Goal: Transaction & Acquisition: Purchase product/service

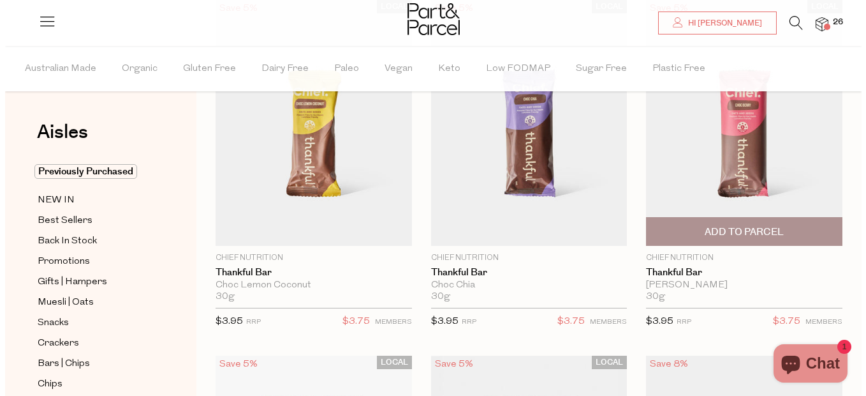
scroll to position [124, 0]
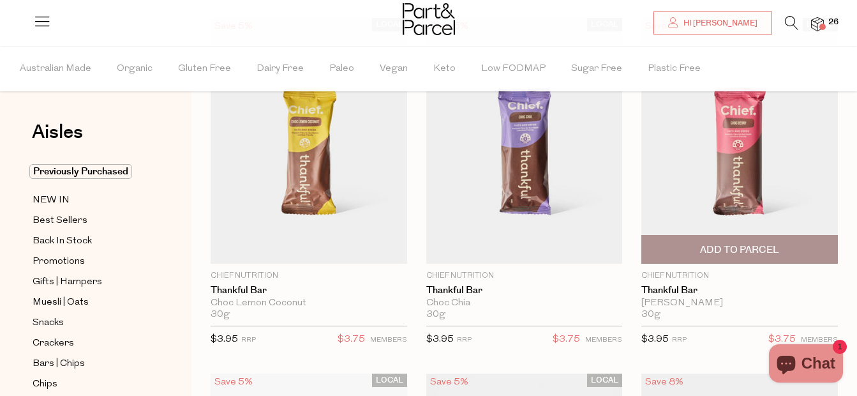
click at [748, 243] on span "Add To Parcel" at bounding box center [739, 249] width 79 height 13
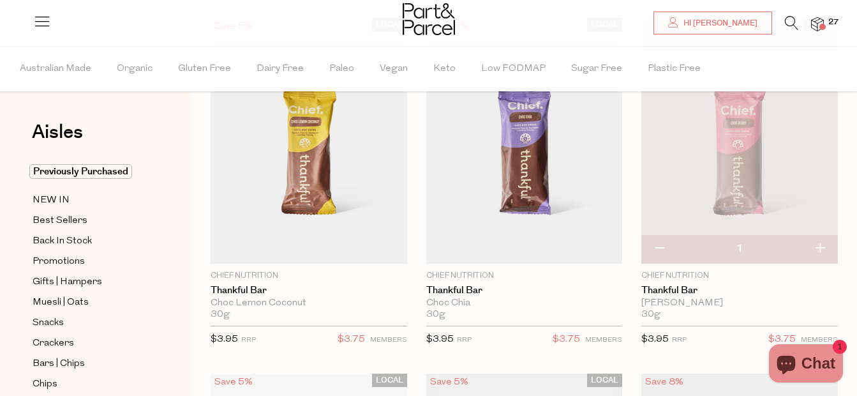
click at [817, 251] on button "button" at bounding box center [819, 249] width 36 height 28
type input "2"
click at [790, 23] on icon at bounding box center [791, 23] width 13 height 14
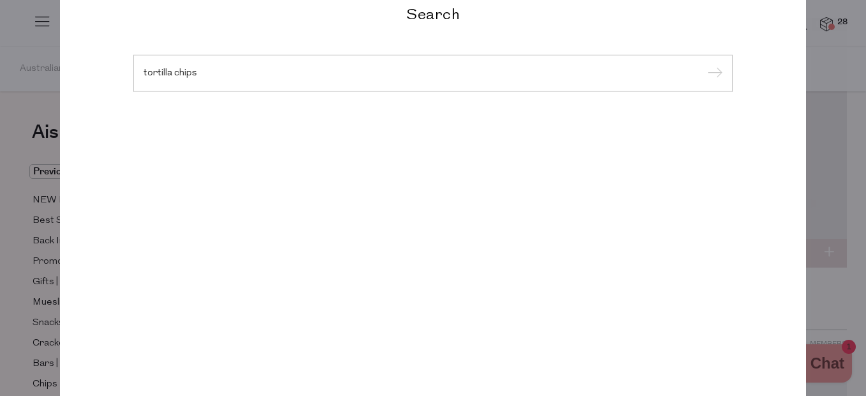
type input "tortilla chips"
click at [704, 64] on input "submit" at bounding box center [713, 73] width 19 height 19
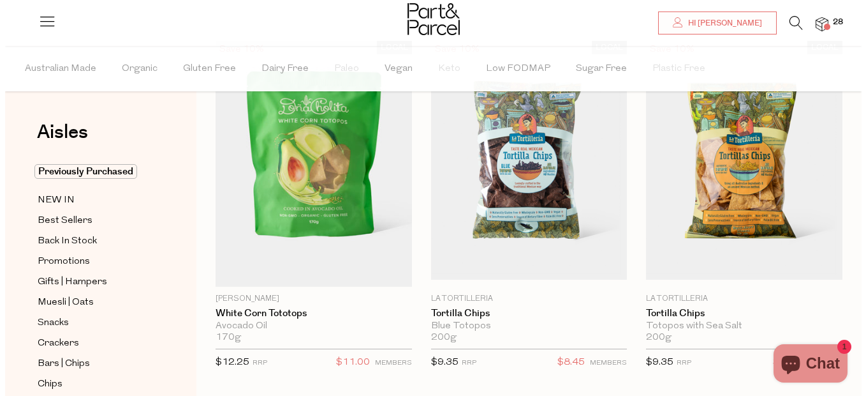
scroll to position [138, 0]
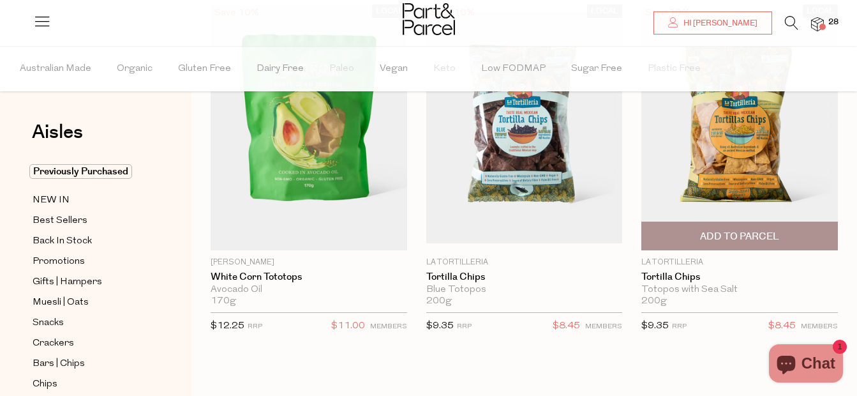
click at [755, 233] on span "Add To Parcel" at bounding box center [739, 236] width 79 height 13
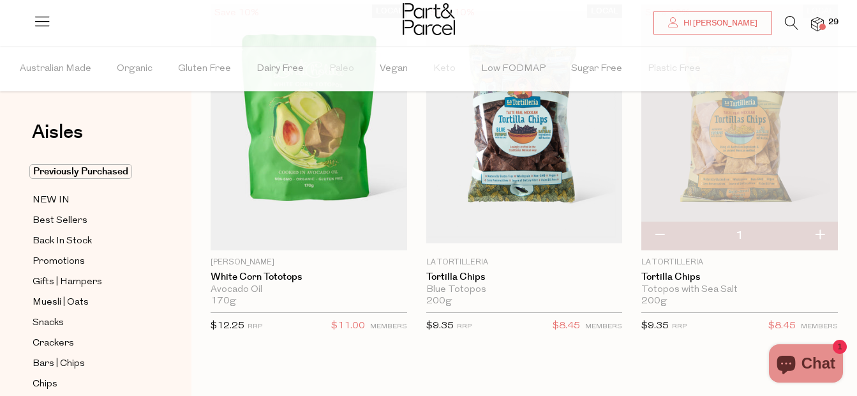
click at [792, 23] on icon at bounding box center [791, 23] width 13 height 14
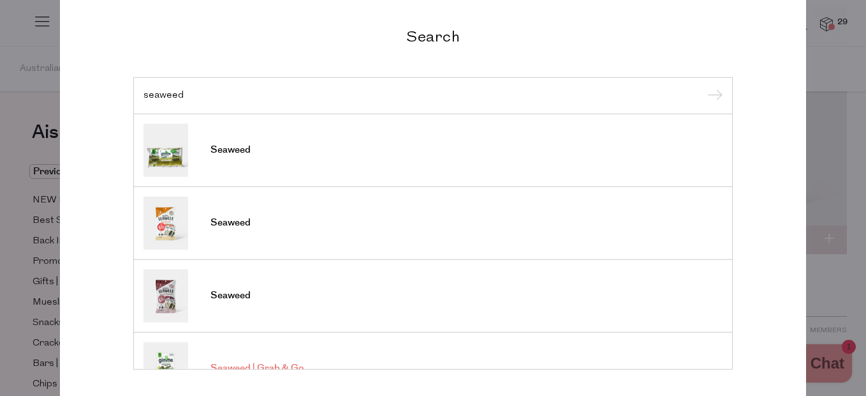
type input "seaweed"
click at [280, 365] on span "Seaweed | Grab & Go" at bounding box center [257, 368] width 93 height 13
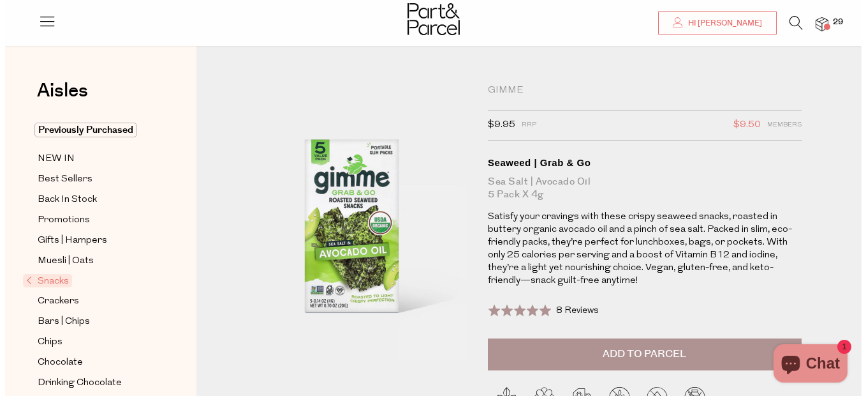
scroll to position [82, 0]
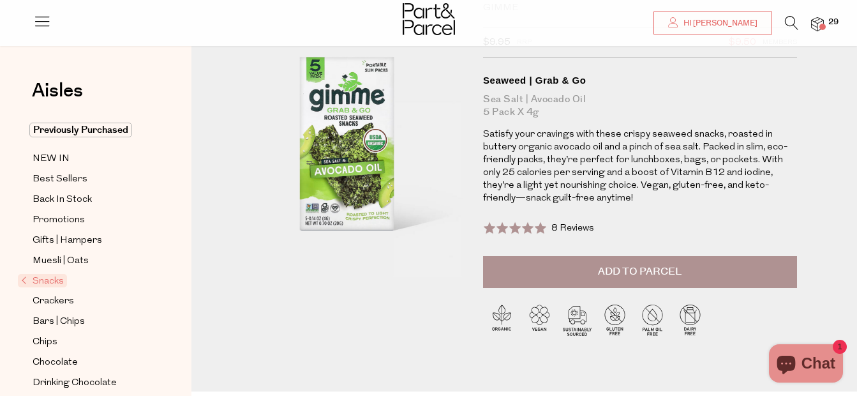
click at [674, 269] on span "Add to Parcel" at bounding box center [640, 271] width 84 height 15
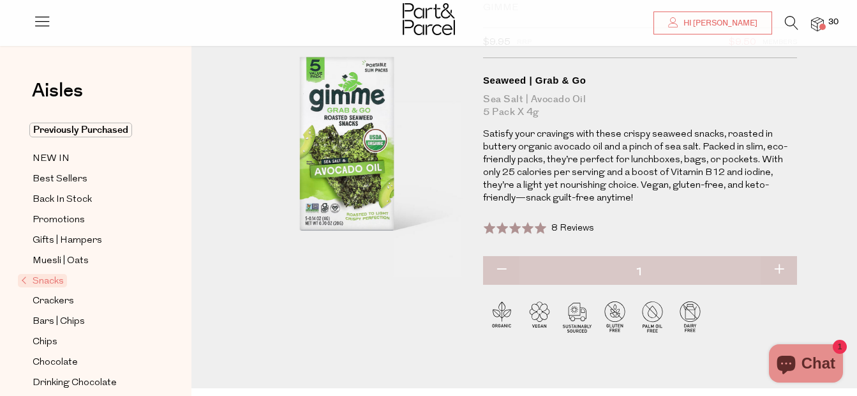
click at [783, 272] on button "button" at bounding box center [778, 270] width 36 height 28
type input "2"
click at [790, 26] on icon at bounding box center [791, 23] width 13 height 14
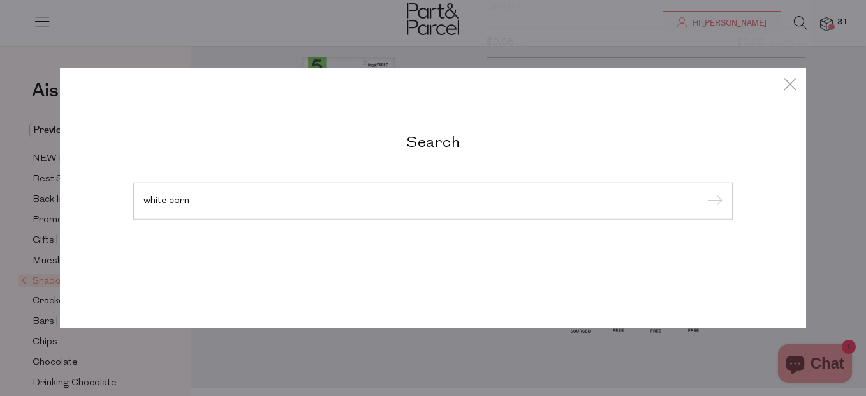
type input "white corn"
click at [704, 192] on input "submit" at bounding box center [713, 201] width 19 height 19
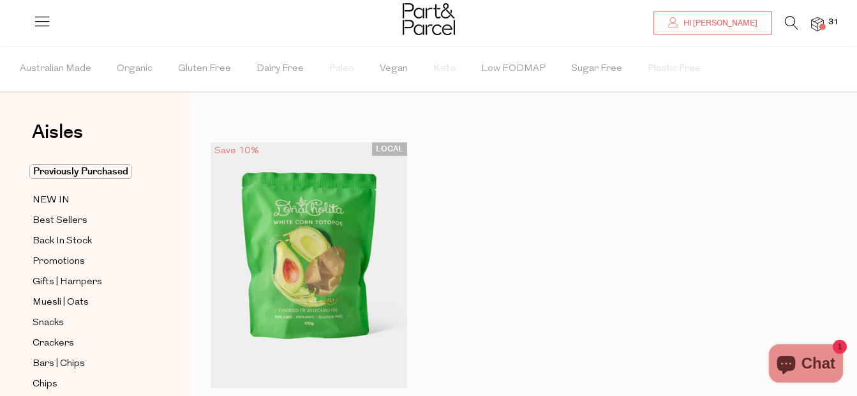
scroll to position [219, 0]
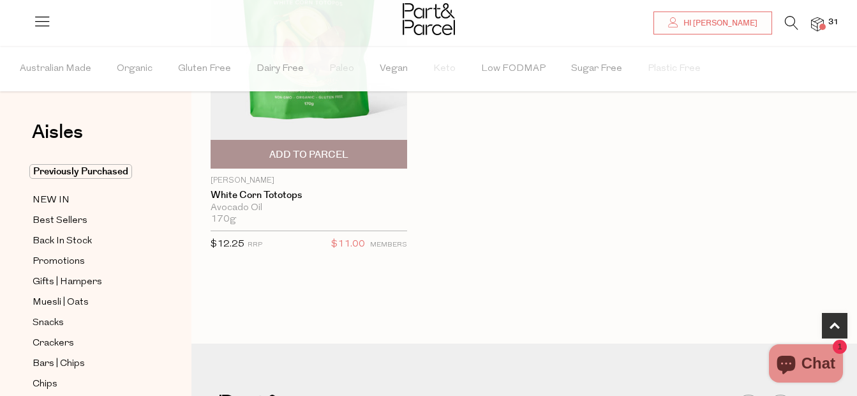
click at [360, 149] on span "Add To Parcel" at bounding box center [308, 153] width 189 height 27
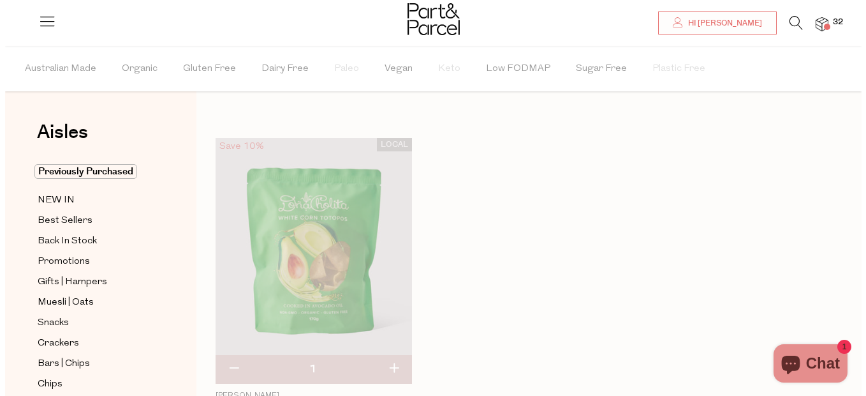
scroll to position [4, 0]
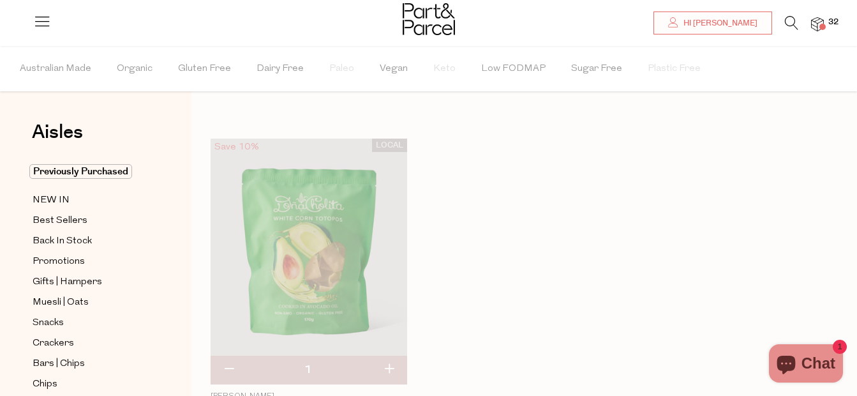
click at [794, 30] on link at bounding box center [791, 26] width 13 height 13
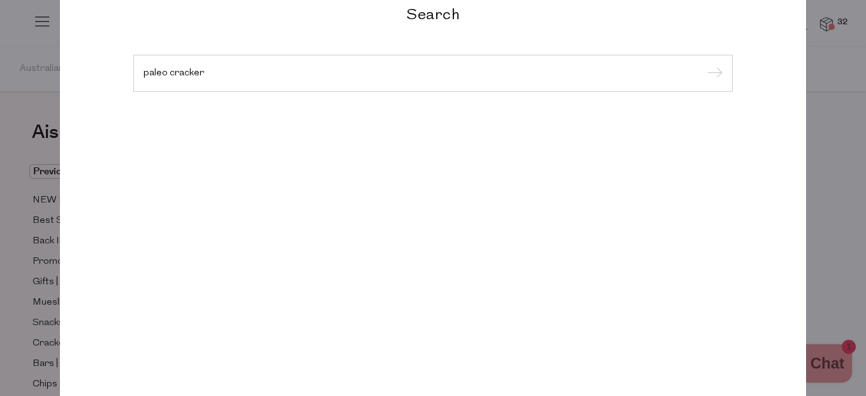
type input "paleo cracker"
click at [704, 64] on input "submit" at bounding box center [713, 73] width 19 height 19
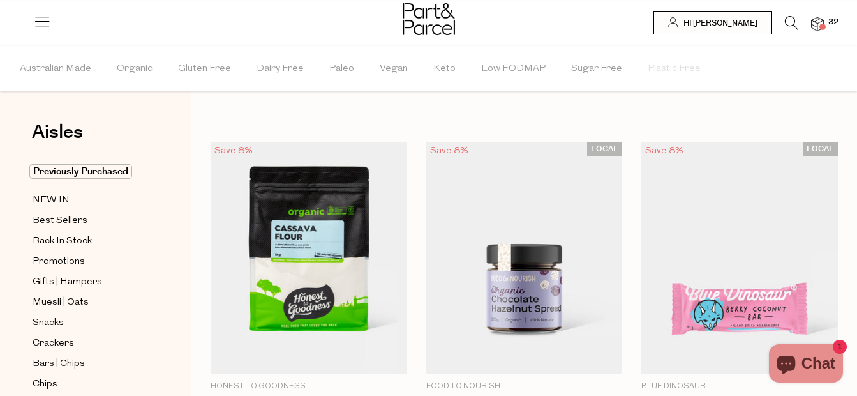
click at [792, 24] on icon at bounding box center [791, 23] width 13 height 14
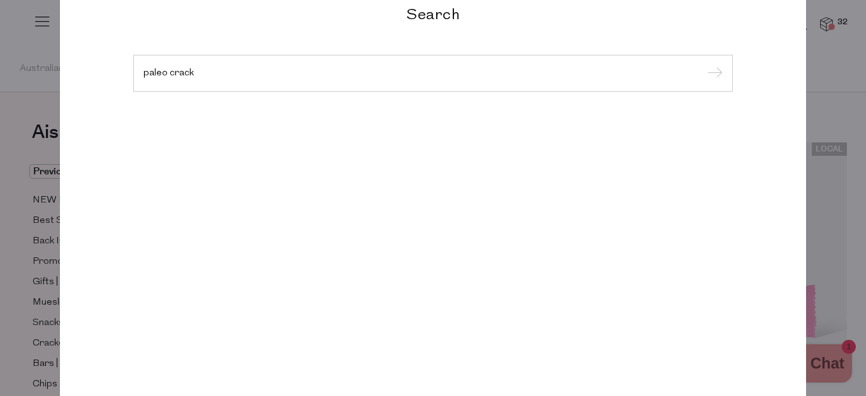
type input "paleo crack"
click at [704, 64] on input "submit" at bounding box center [713, 73] width 19 height 19
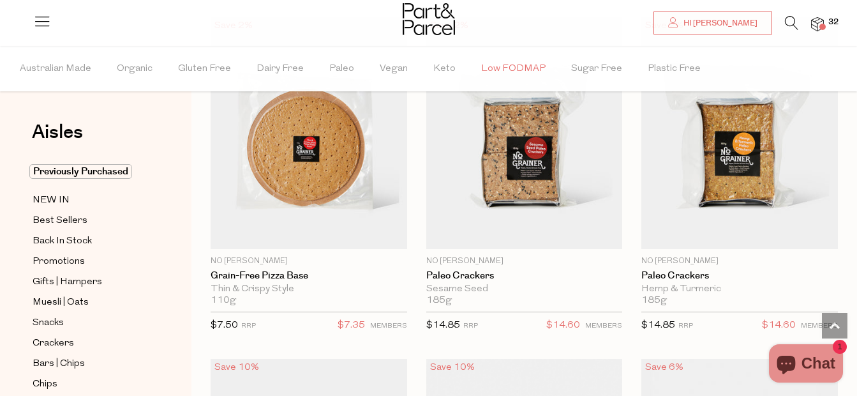
scroll to position [836, 0]
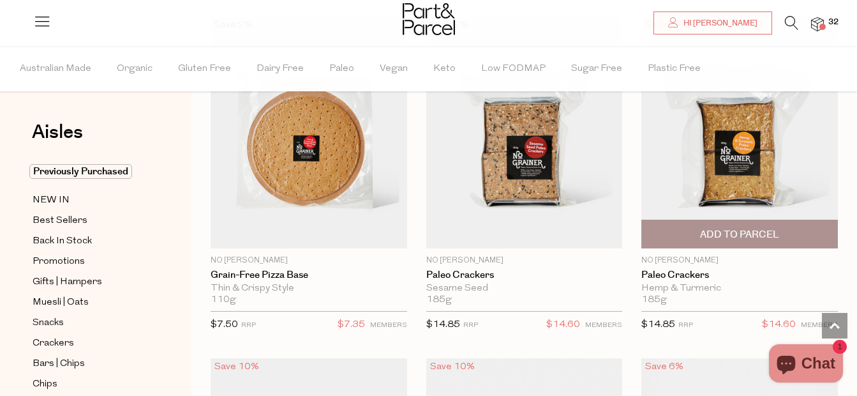
click at [762, 230] on span "Add To Parcel" at bounding box center [739, 234] width 79 height 13
click at [792, 223] on span "Adding..." at bounding box center [739, 233] width 189 height 27
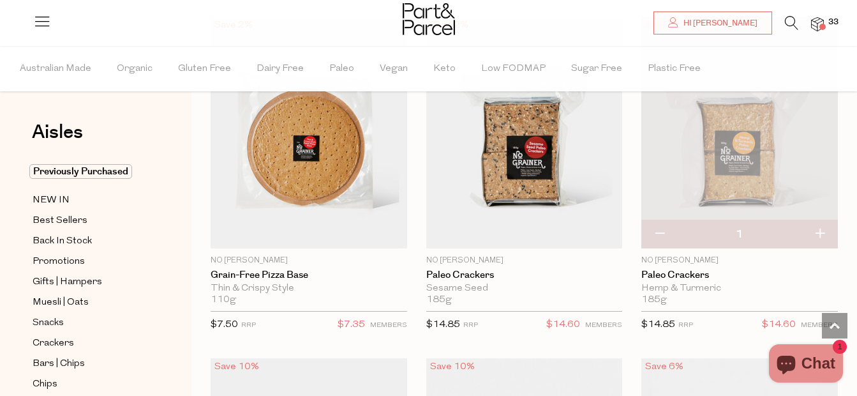
click at [822, 234] on button "button" at bounding box center [819, 234] width 36 height 28
type input "2"
click at [820, 235] on button "button" at bounding box center [819, 234] width 36 height 28
type input "3"
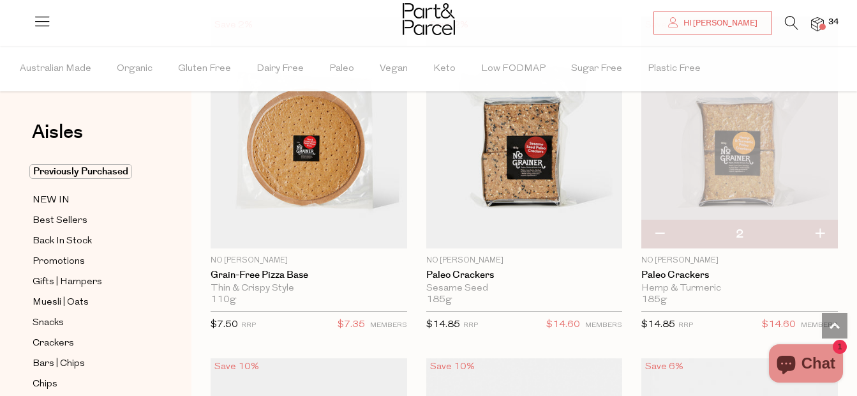
type input "3"
click at [822, 231] on button "button" at bounding box center [819, 234] width 36 height 28
type input "4"
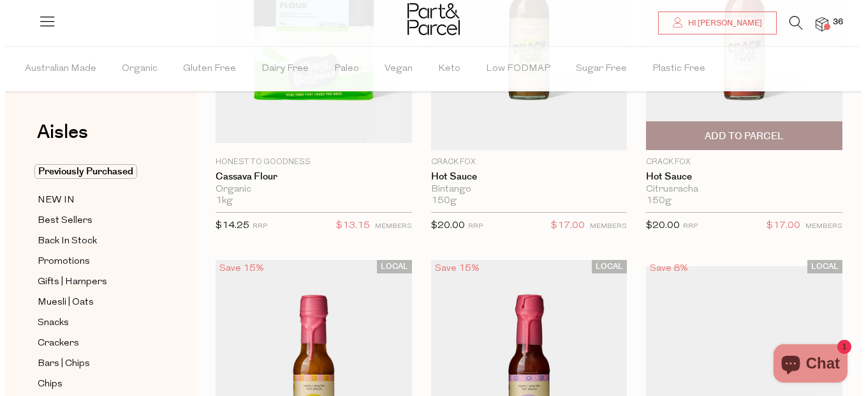
scroll to position [187, 0]
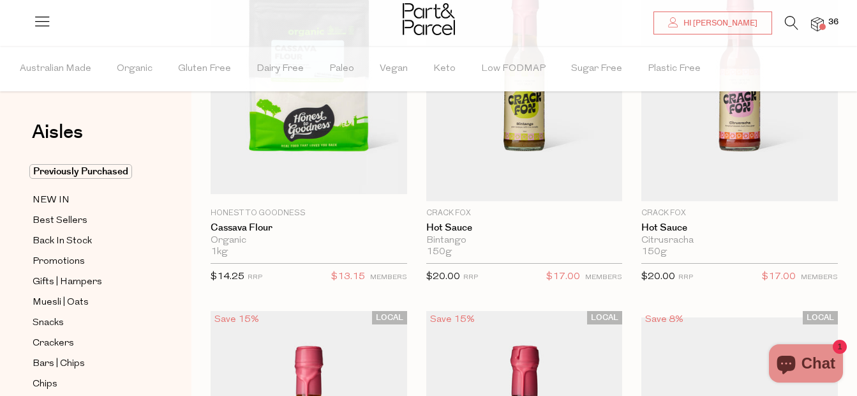
click at [789, 24] on icon at bounding box center [791, 23] width 13 height 14
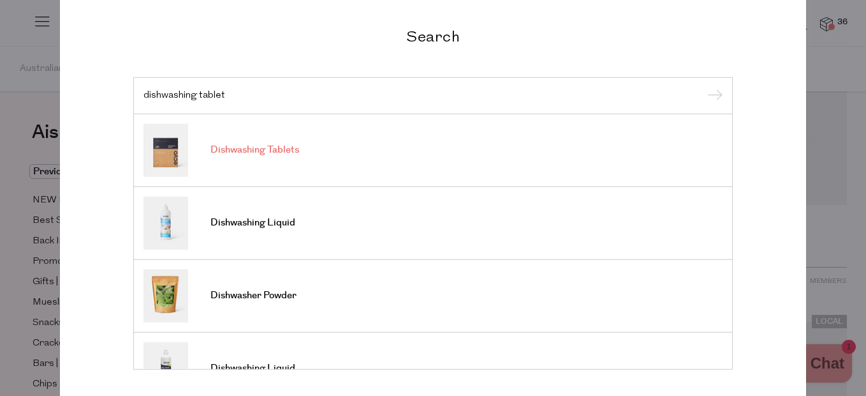
type input "dishwashing tablet"
click at [286, 154] on span "Dishwashing Tablets" at bounding box center [255, 150] width 89 height 13
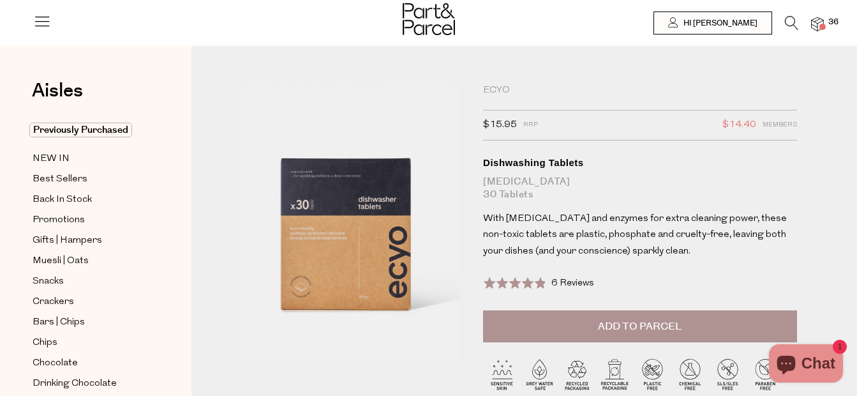
click at [631, 328] on span "Add to Parcel" at bounding box center [640, 326] width 84 height 15
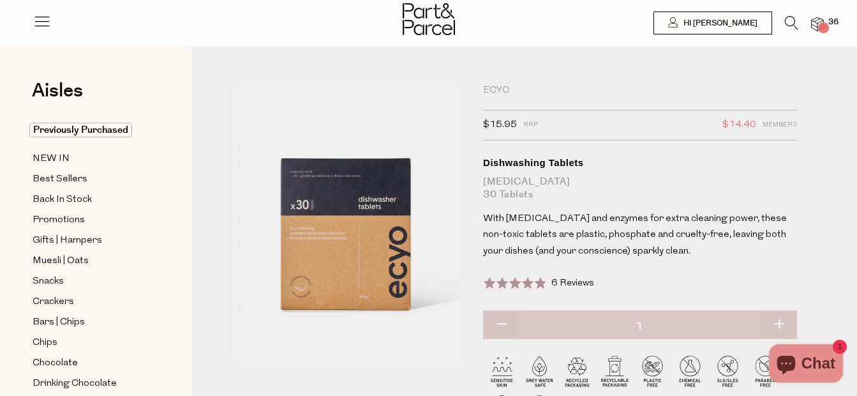
click at [776, 324] on button "button" at bounding box center [778, 325] width 36 height 28
type input "2"
click at [788, 20] on icon at bounding box center [791, 23] width 13 height 14
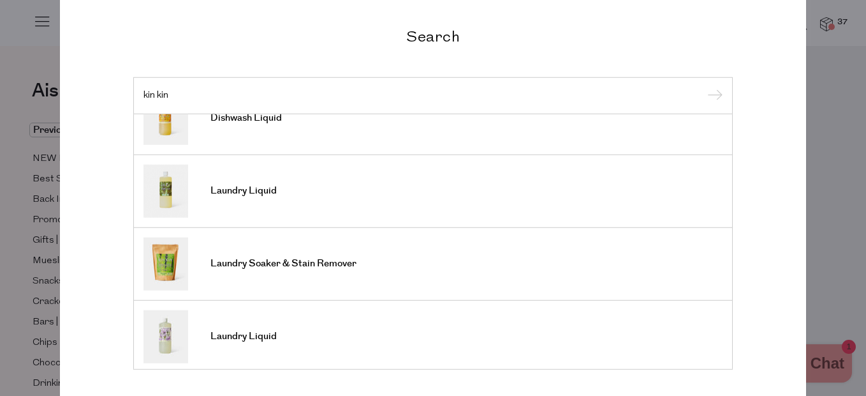
scroll to position [225, 0]
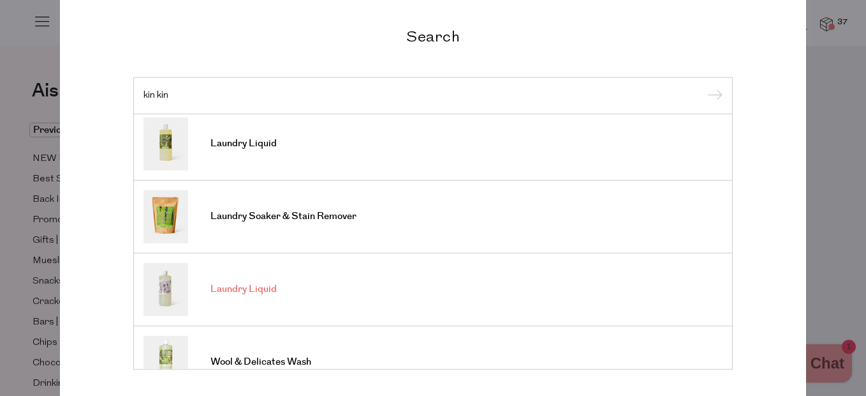
type input "kin kin"
click at [238, 288] on span "Laundry Liquid" at bounding box center [244, 289] width 66 height 13
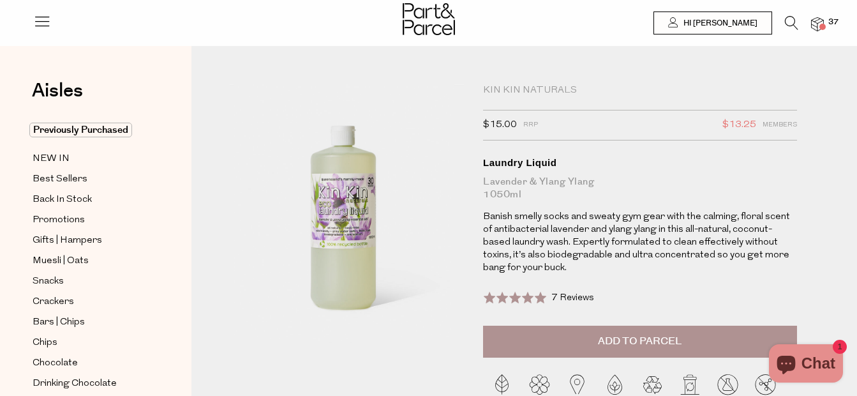
click at [592, 332] on button "Add to Parcel" at bounding box center [640, 341] width 314 height 32
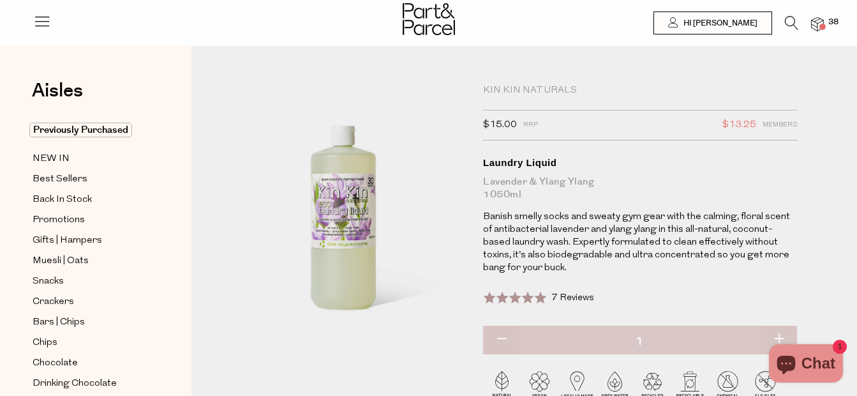
click at [794, 25] on icon at bounding box center [791, 23] width 13 height 14
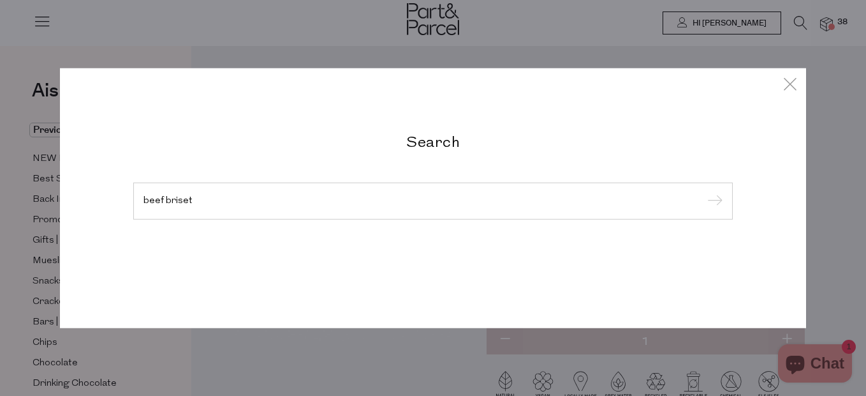
click at [704, 192] on input "submit" at bounding box center [713, 201] width 19 height 19
type input "beef brisk"
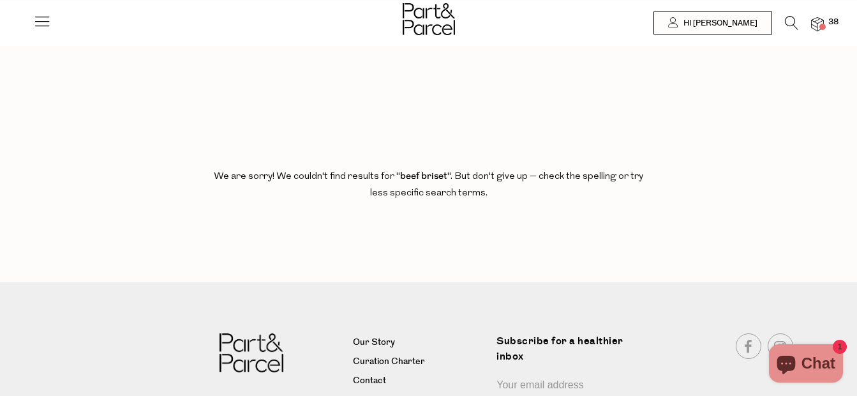
click at [796, 19] on icon at bounding box center [791, 23] width 13 height 14
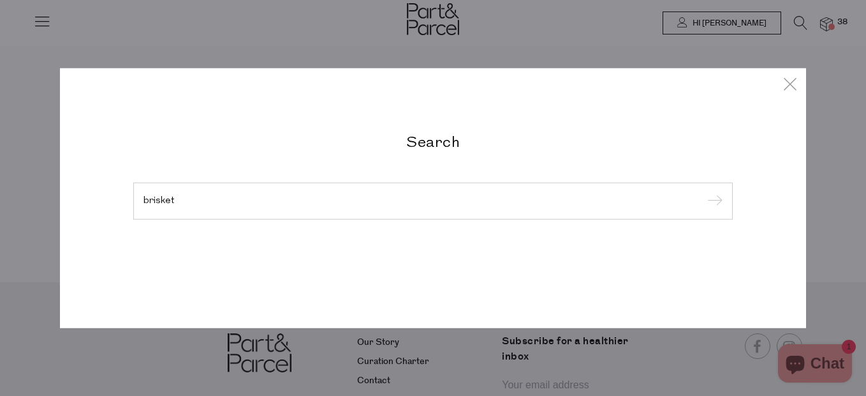
type input "brisket"
click at [704, 192] on input "submit" at bounding box center [713, 201] width 19 height 19
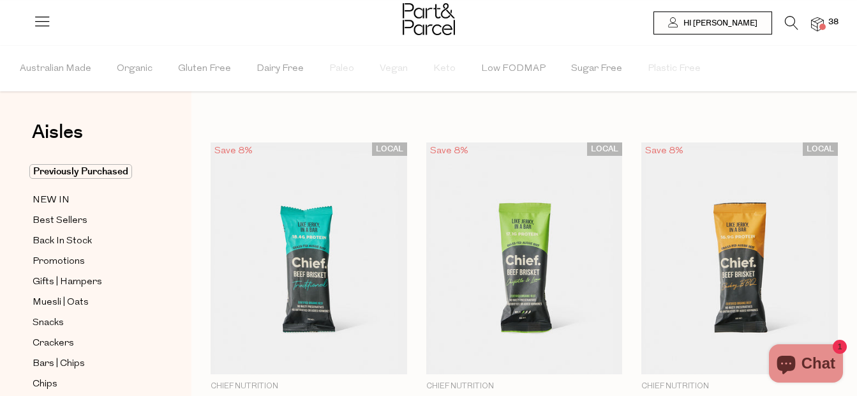
click at [785, 19] on icon at bounding box center [791, 23] width 13 height 14
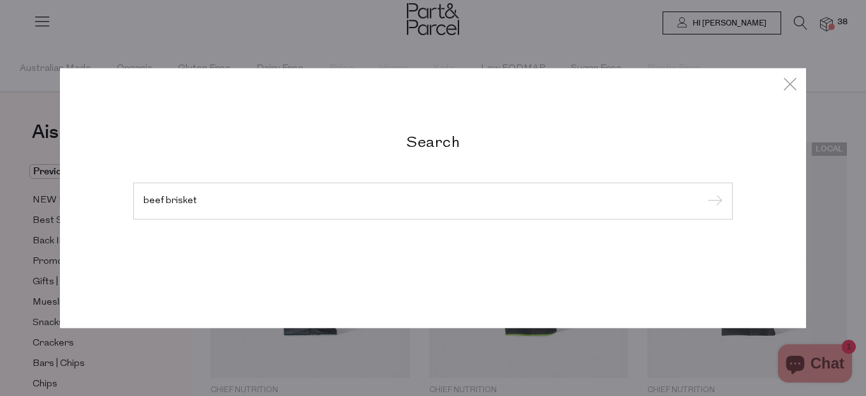
type input "beef brisket"
click at [704, 192] on input "submit" at bounding box center [713, 201] width 19 height 19
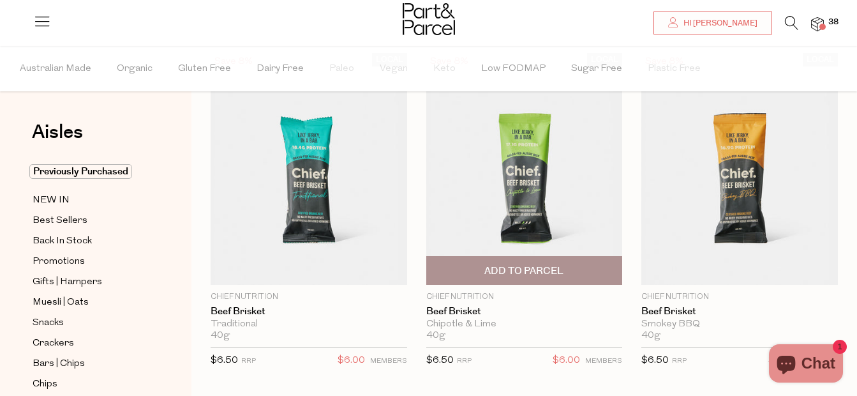
scroll to position [91, 0]
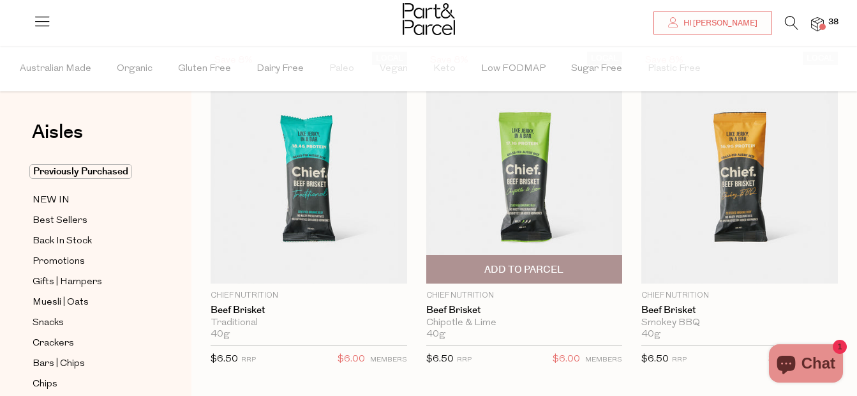
click at [562, 263] on span "Add To Parcel" at bounding box center [523, 269] width 79 height 13
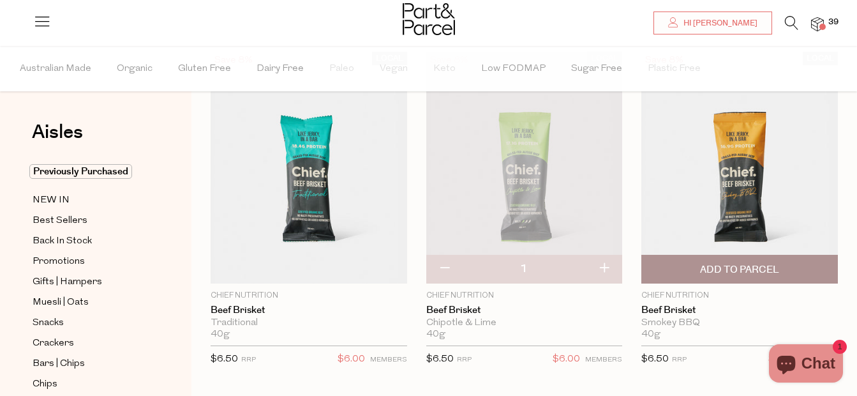
click at [689, 265] on span "Add To Parcel" at bounding box center [739, 268] width 189 height 27
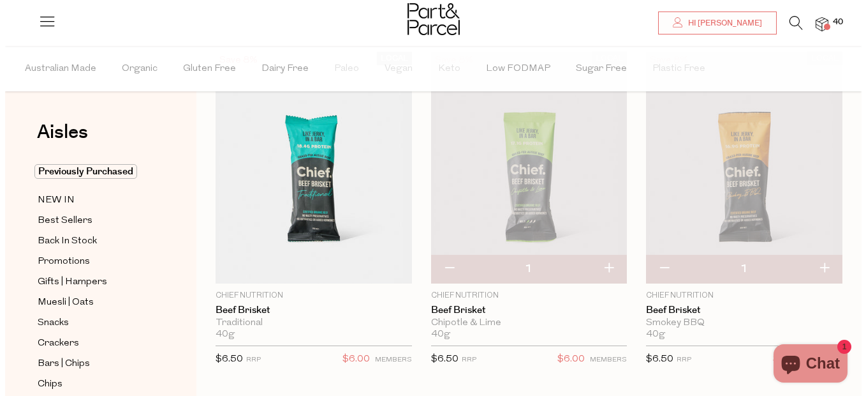
scroll to position [0, 0]
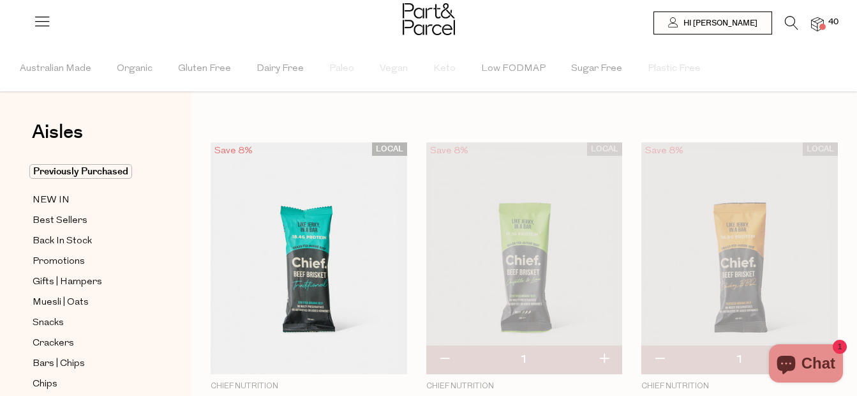
click at [788, 23] on icon at bounding box center [791, 23] width 13 height 14
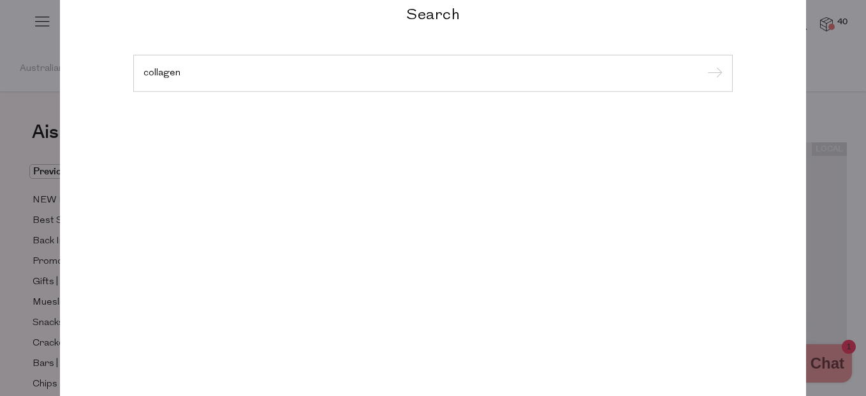
type input "collagen"
click at [704, 64] on input "submit" at bounding box center [713, 73] width 19 height 19
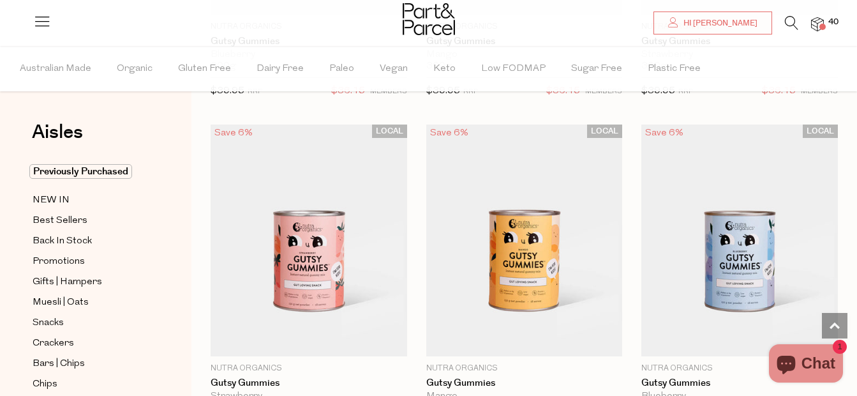
type input "2"
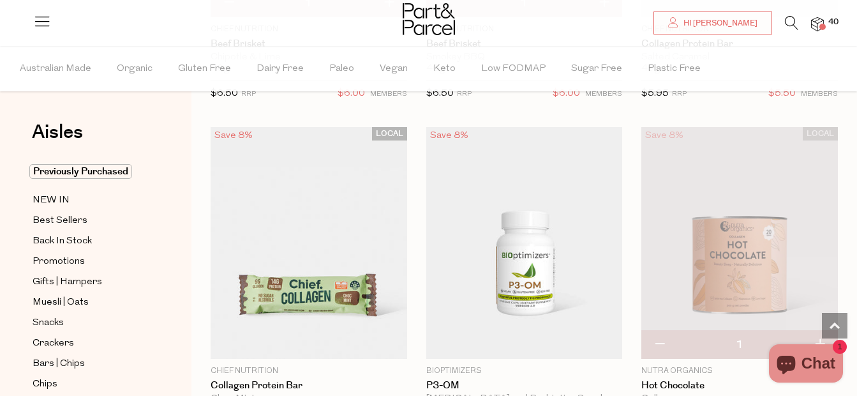
scroll to position [2523, 0]
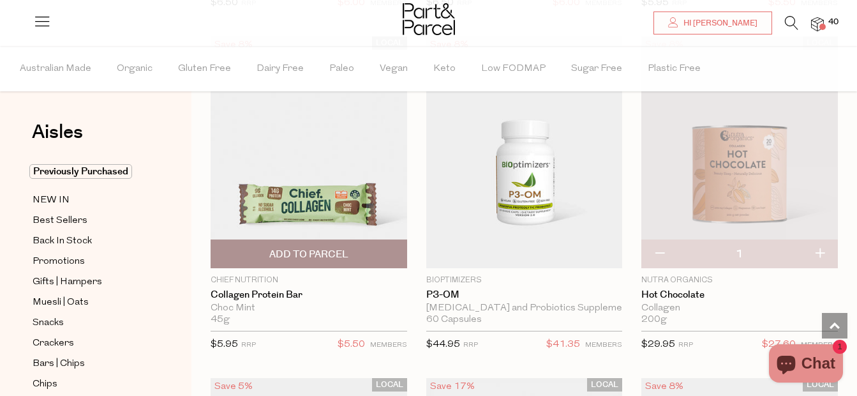
click at [299, 255] on span "Add To Parcel" at bounding box center [308, 254] width 79 height 13
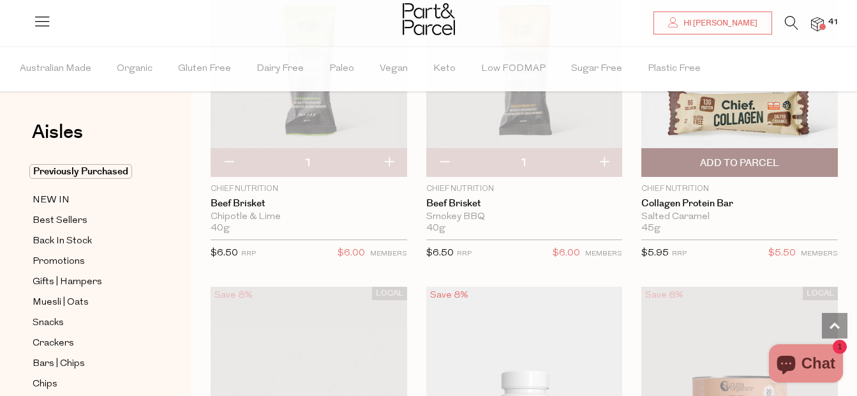
scroll to position [2273, 0]
click at [772, 159] on span "Add To Parcel" at bounding box center [739, 162] width 79 height 13
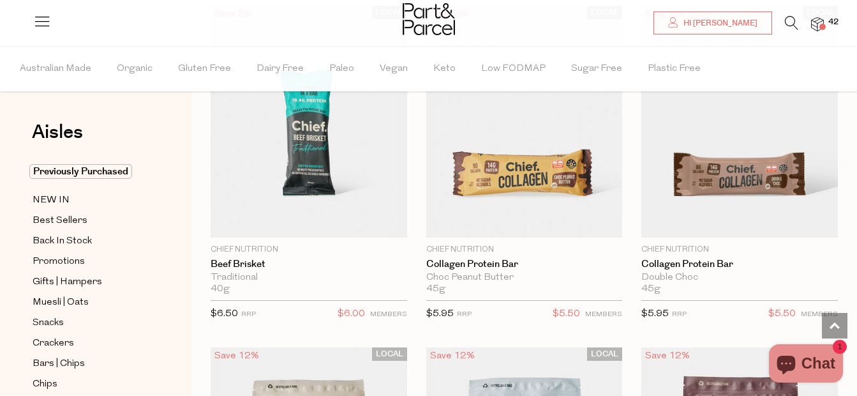
click at [792, 19] on icon at bounding box center [791, 23] width 13 height 14
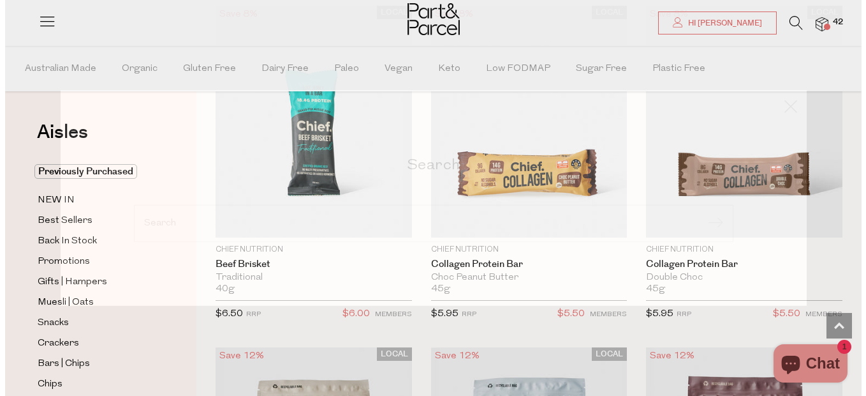
scroll to position [1545, 0]
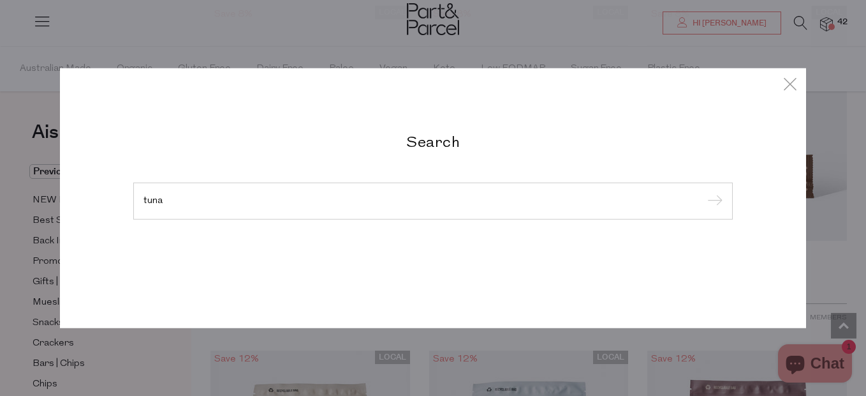
type input "tuna"
click at [704, 192] on input "submit" at bounding box center [713, 201] width 19 height 19
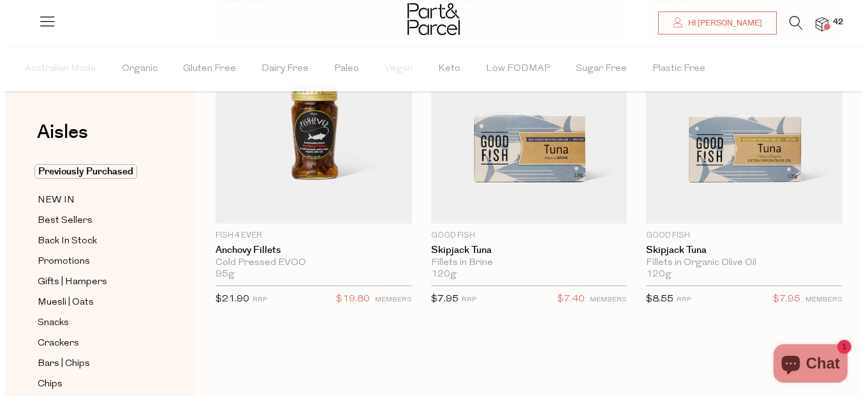
scroll to position [151, 0]
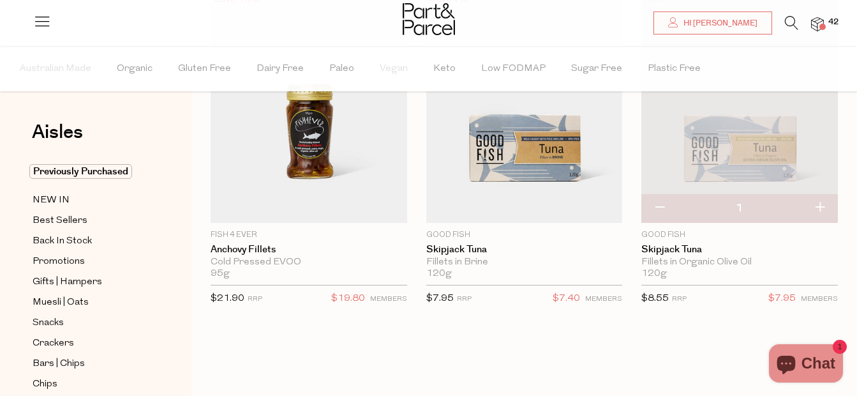
click at [826, 208] on button "button" at bounding box center [819, 208] width 36 height 28
type input "2"
click at [826, 208] on button "button" at bounding box center [819, 208] width 36 height 28
type input "3"
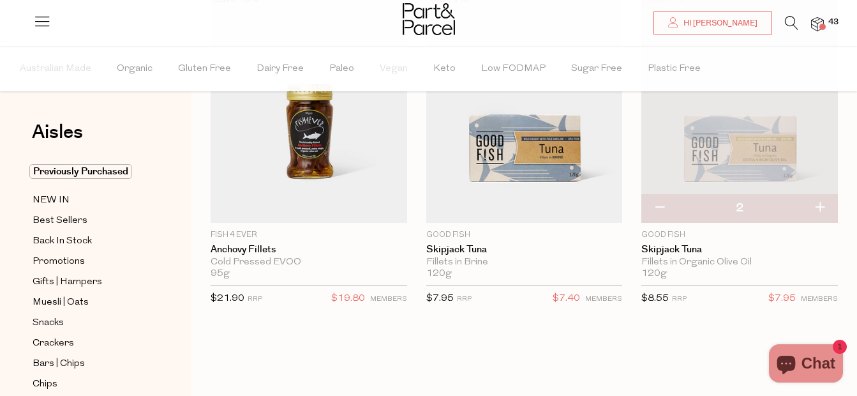
type input "3"
click at [790, 24] on icon at bounding box center [791, 23] width 13 height 14
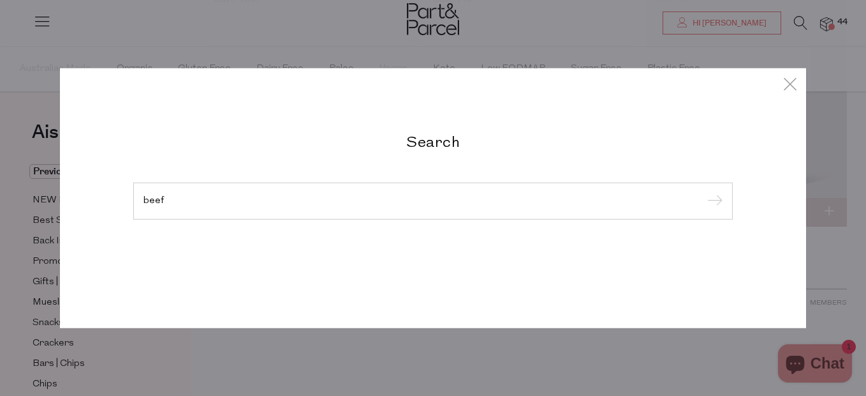
type input "beef"
click at [704, 192] on input "submit" at bounding box center [713, 201] width 19 height 19
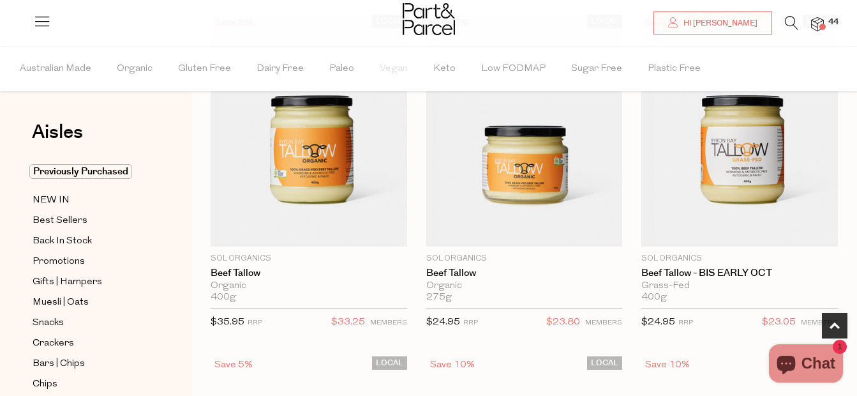
type input "4"
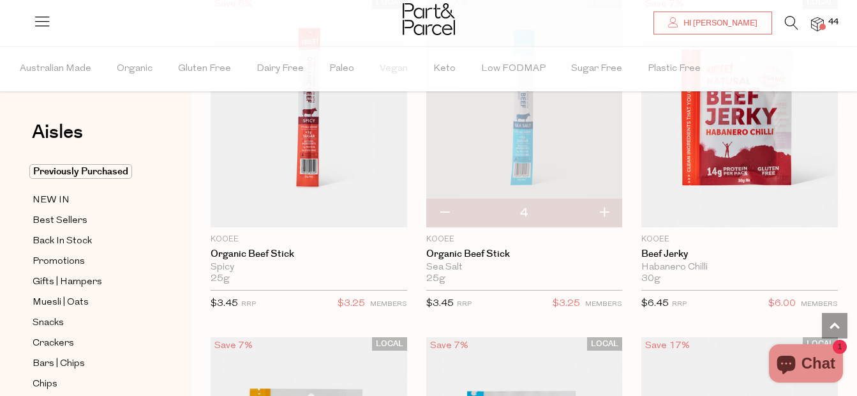
scroll to position [2550, 0]
click at [604, 202] on button "button" at bounding box center [604, 212] width 36 height 28
type input "5"
click at [607, 211] on button "button" at bounding box center [604, 212] width 36 height 28
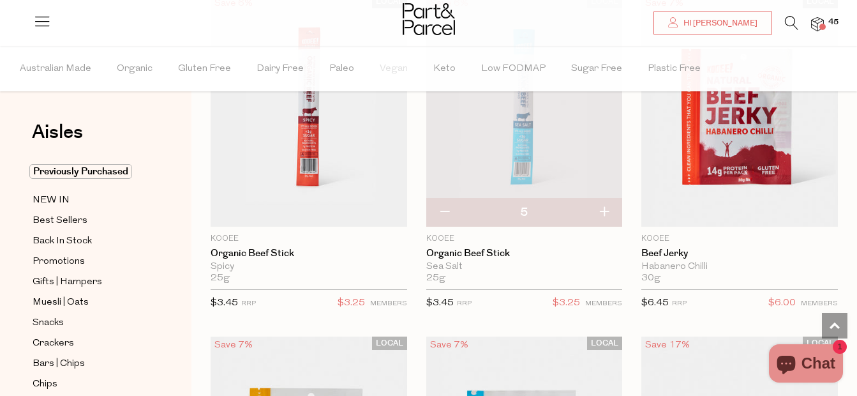
type input "6"
click at [607, 211] on button "button" at bounding box center [604, 212] width 36 height 28
type input "7"
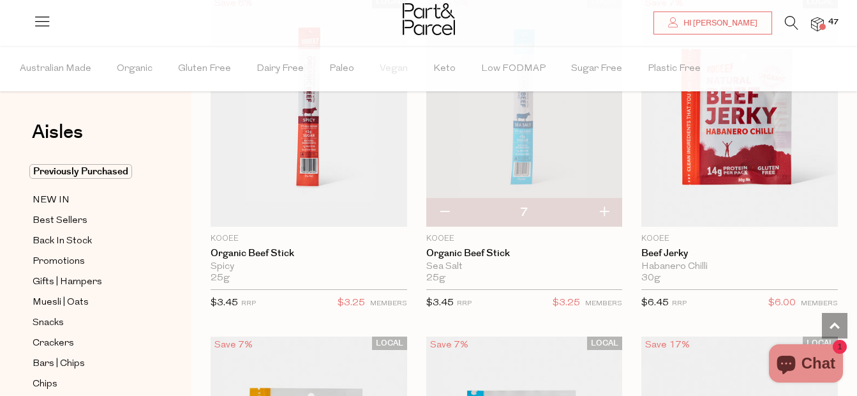
click at [606, 201] on button "button" at bounding box center [604, 212] width 36 height 28
type input "8"
click at [788, 27] on icon at bounding box center [791, 23] width 13 height 14
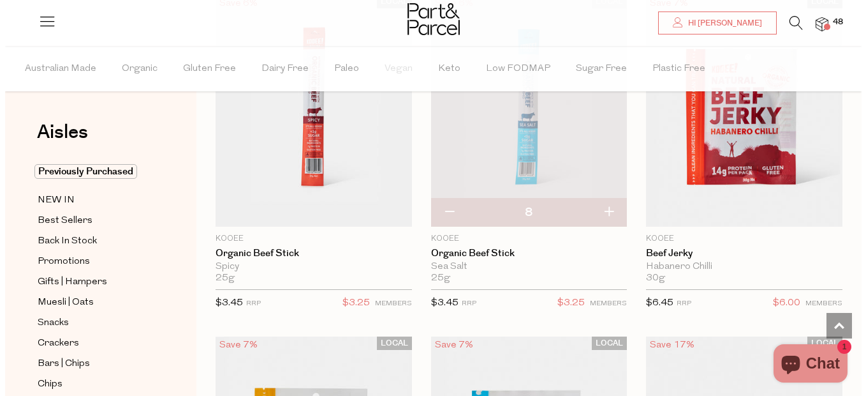
scroll to position [2577, 0]
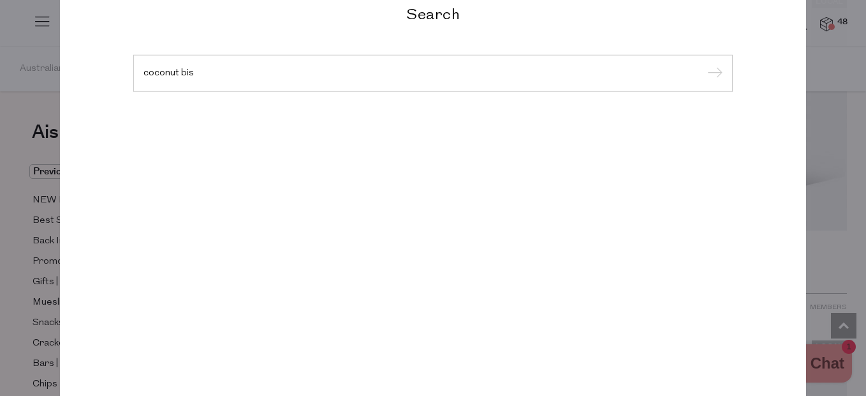
type input "coconut bis"
click at [704, 64] on input "submit" at bounding box center [713, 73] width 19 height 19
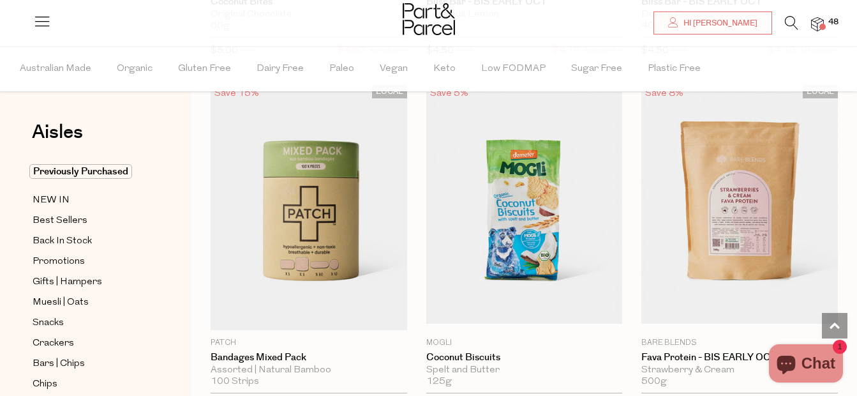
scroll to position [1423, 0]
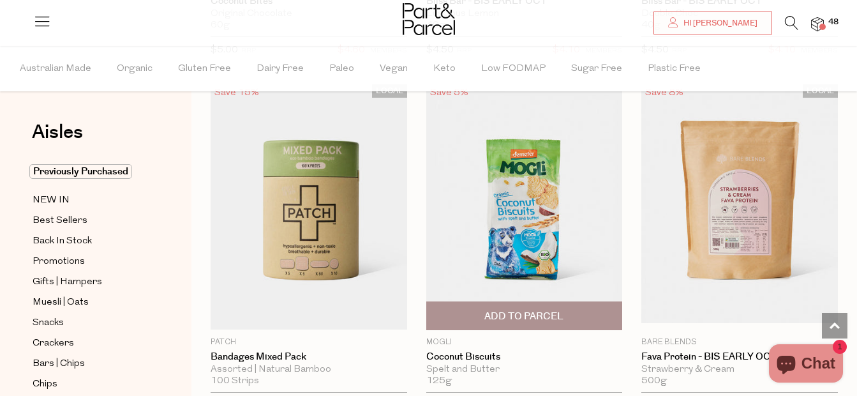
click at [502, 309] on span "Add To Parcel" at bounding box center [523, 315] width 79 height 13
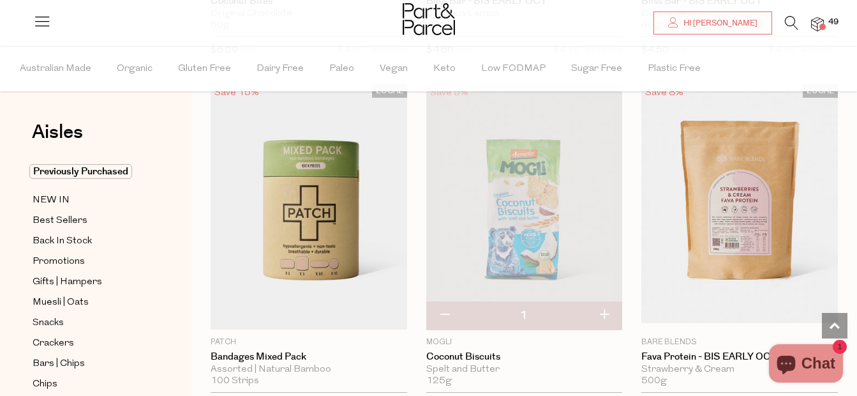
click at [793, 20] on icon at bounding box center [791, 23] width 13 height 14
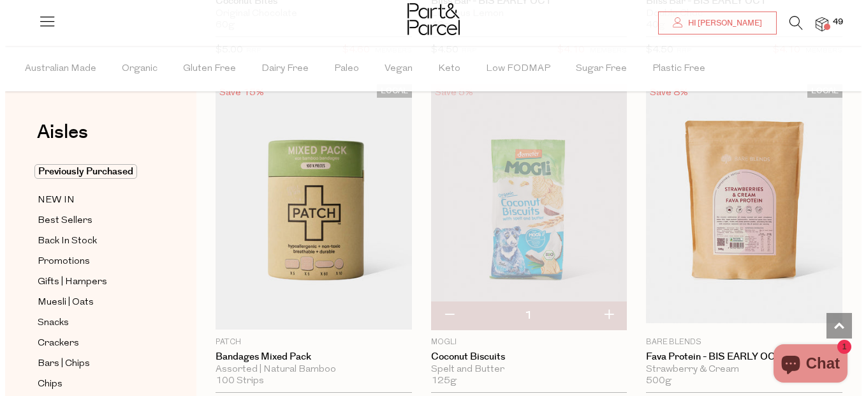
scroll to position [1439, 0]
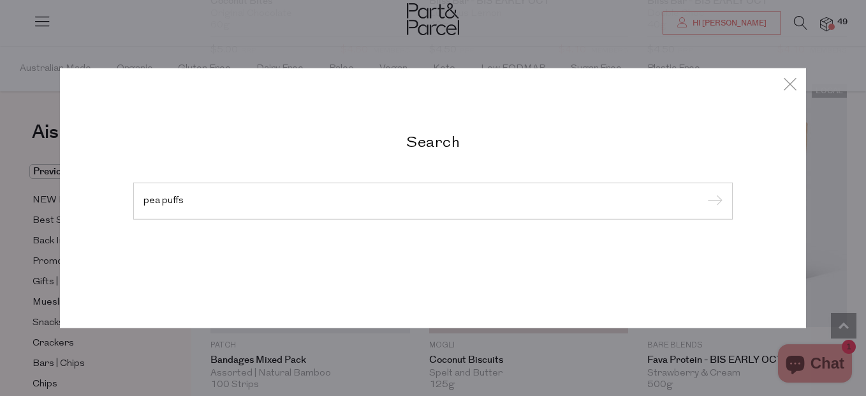
type input "pea puffs"
click at [704, 192] on input "submit" at bounding box center [713, 201] width 19 height 19
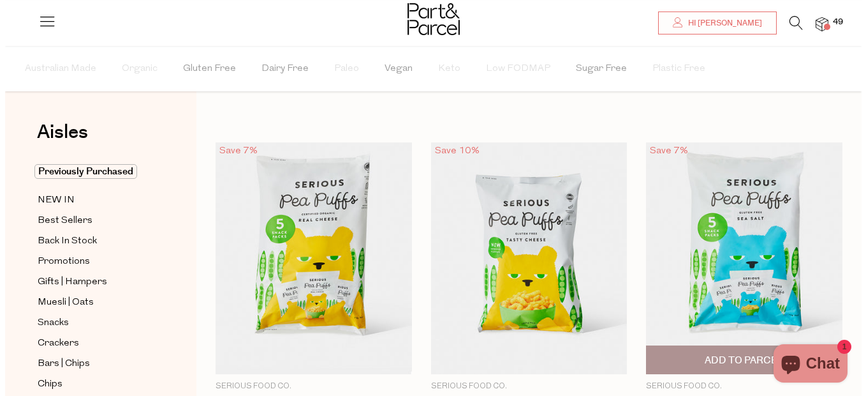
scroll to position [58, 0]
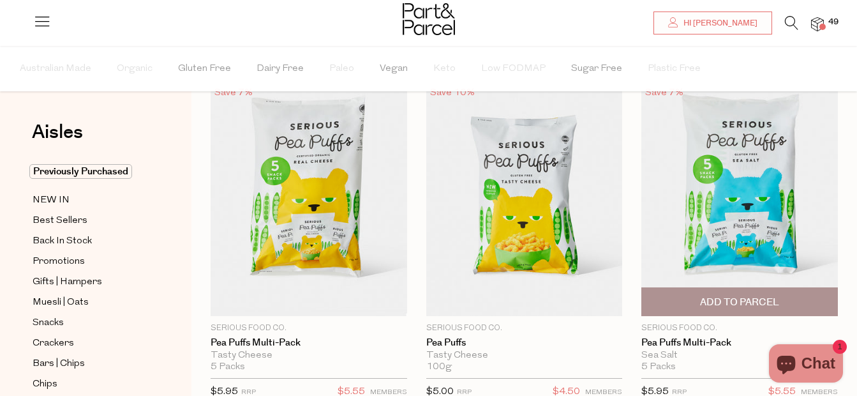
click at [739, 306] on span "Add To Parcel" at bounding box center [739, 301] width 79 height 13
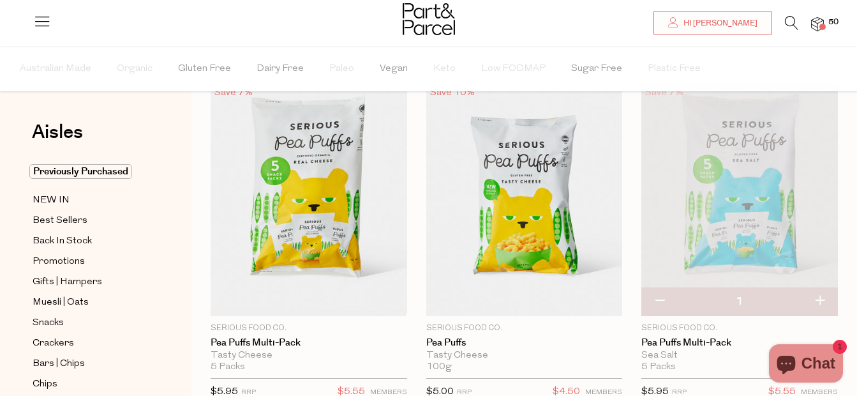
click at [817, 306] on button "button" at bounding box center [819, 301] width 36 height 28
type input "2"
click at [792, 17] on icon at bounding box center [791, 23] width 13 height 14
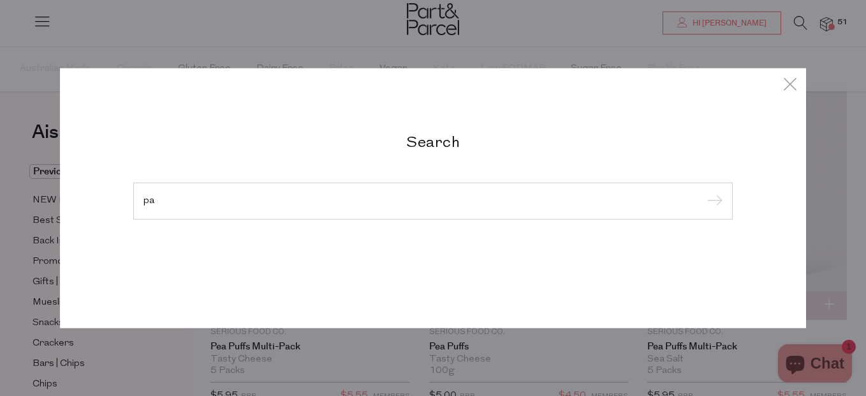
type input "p"
type input "sodi"
click at [704, 192] on input "submit" at bounding box center [713, 201] width 19 height 19
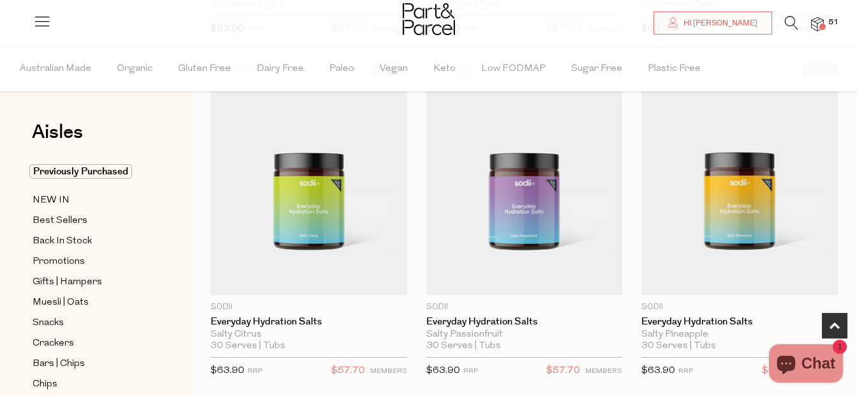
scroll to position [484, 0]
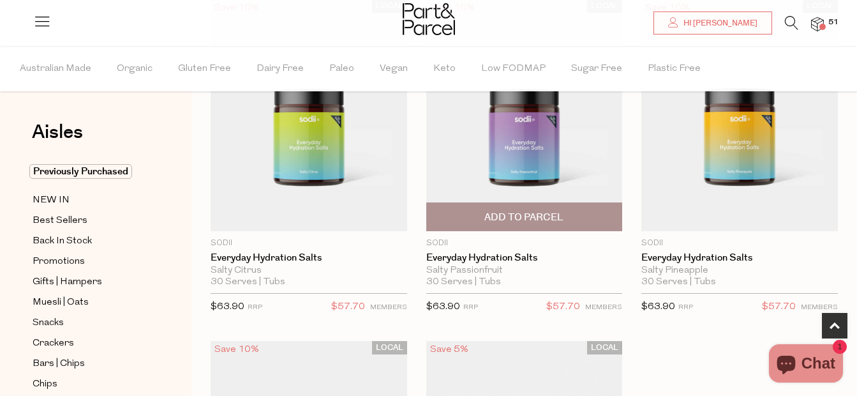
click at [551, 221] on span "Add To Parcel" at bounding box center [523, 217] width 79 height 13
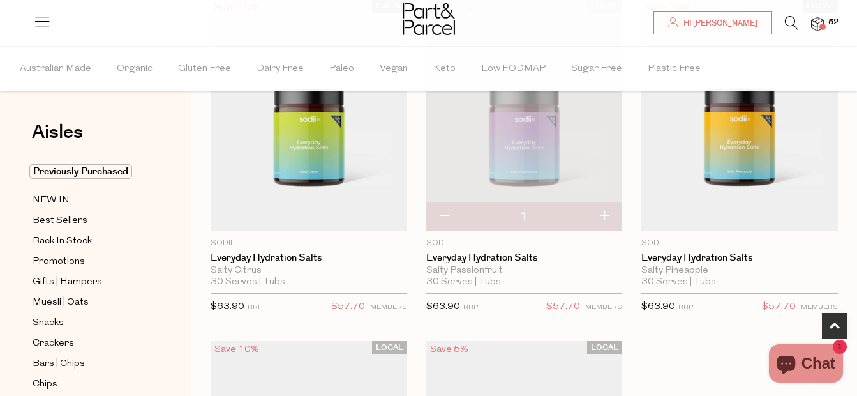
click at [810, 26] on li "52" at bounding box center [811, 24] width 26 height 17
click at [821, 27] on span at bounding box center [822, 27] width 6 height 6
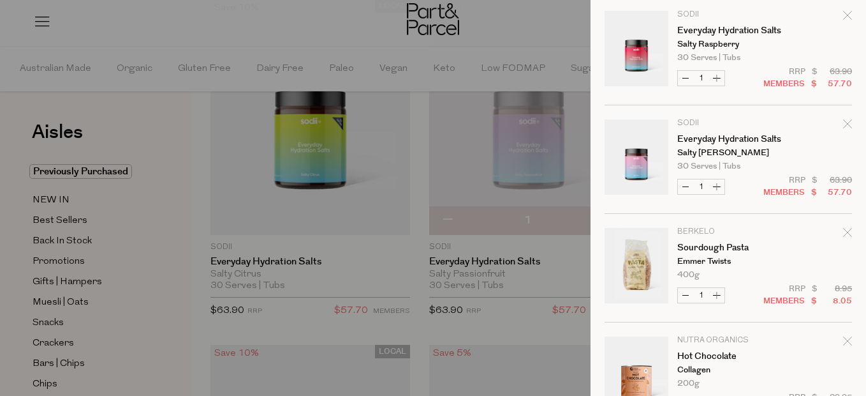
scroll to position [2992, 0]
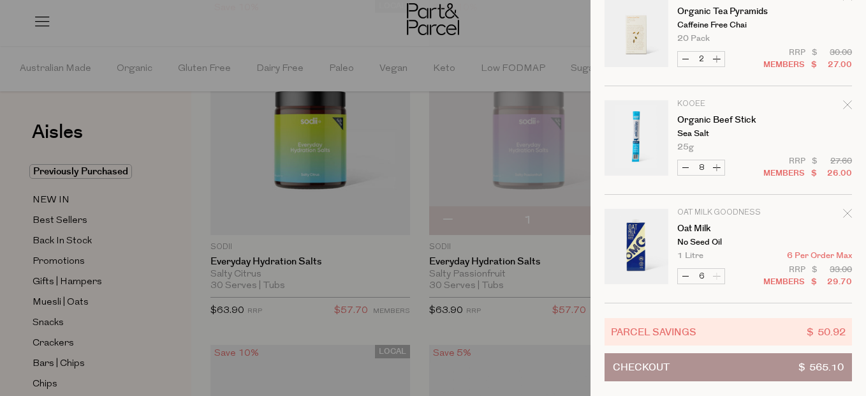
click at [805, 356] on span "$ 565.10" at bounding box center [821, 366] width 45 height 27
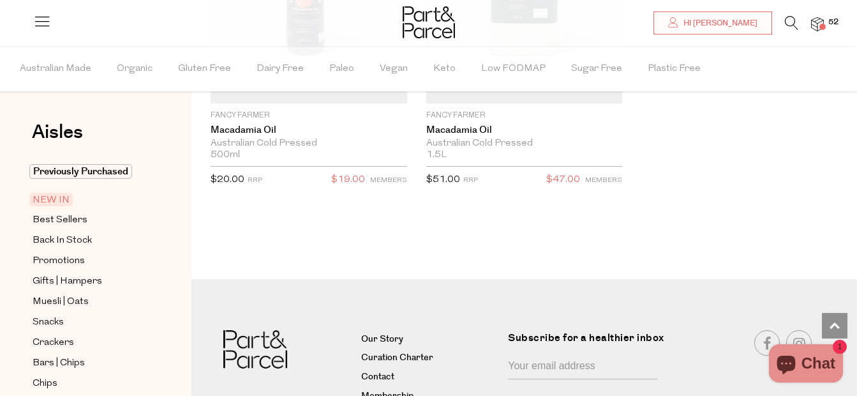
scroll to position [2937, 0]
click at [786, 19] on icon at bounding box center [791, 23] width 13 height 14
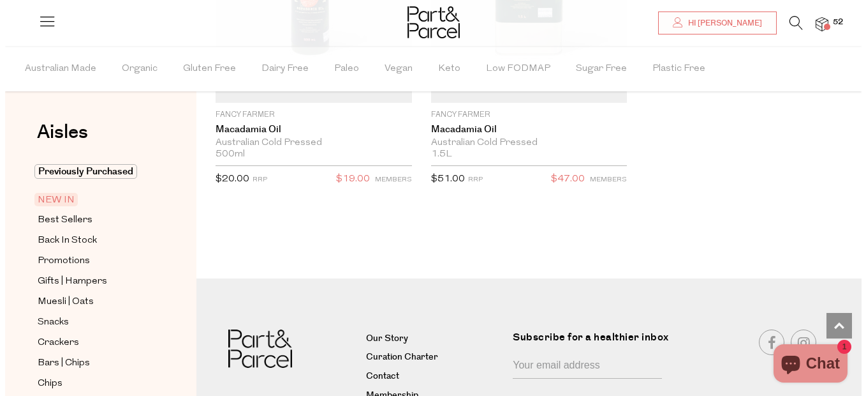
scroll to position [2960, 0]
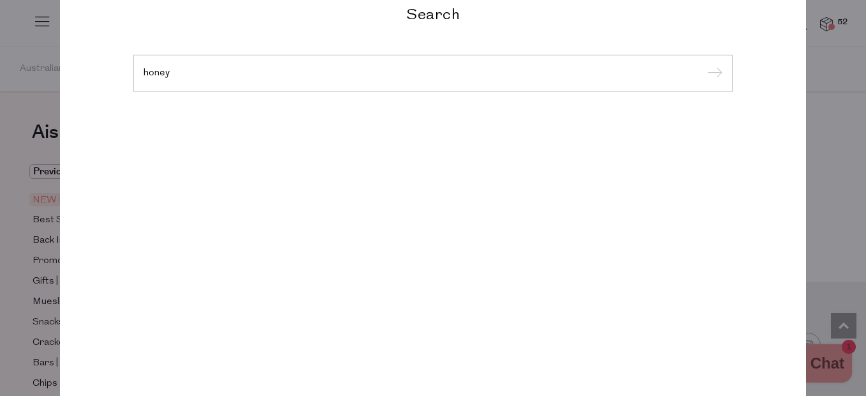
type input "honey"
click at [704, 64] on input "submit" at bounding box center [713, 73] width 19 height 19
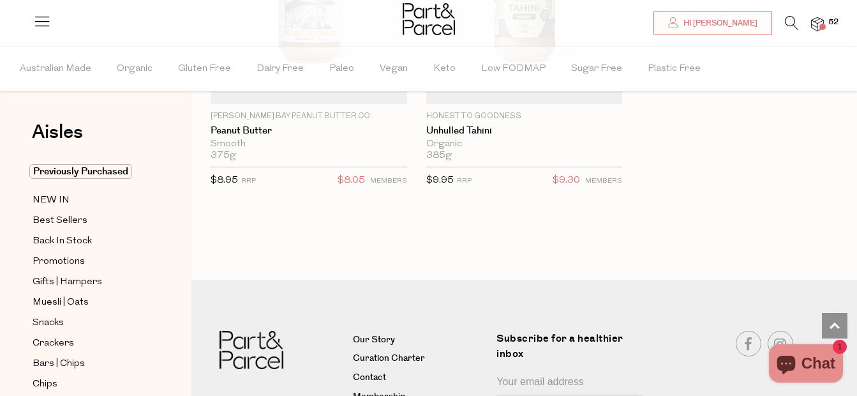
scroll to position [5877, 0]
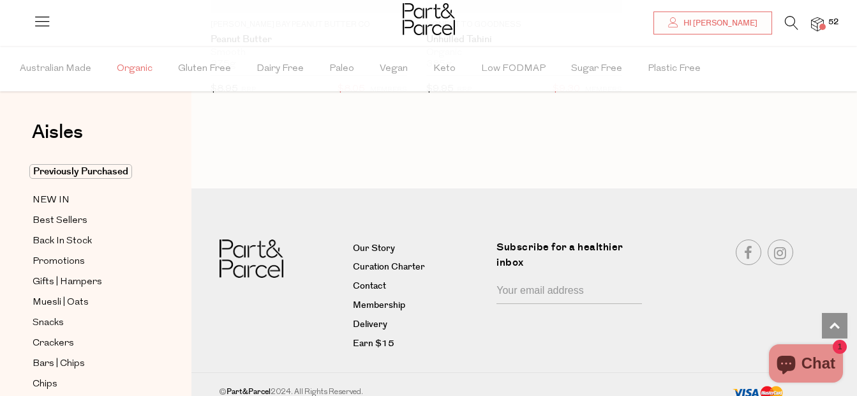
click at [137, 73] on span "Organic" at bounding box center [135, 69] width 36 height 45
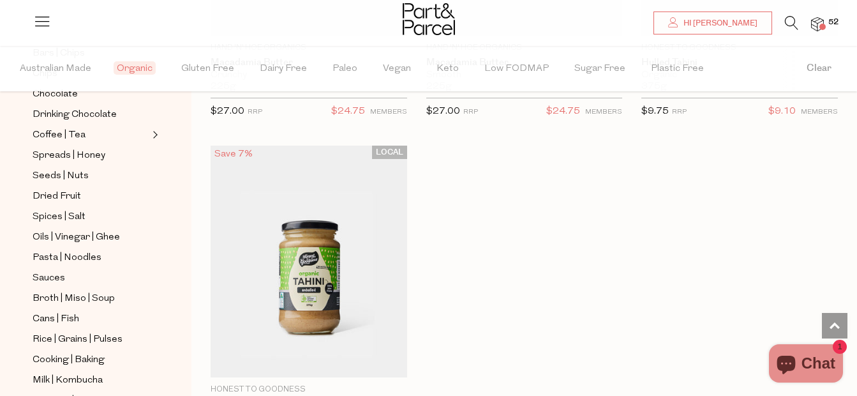
scroll to position [324, 0]
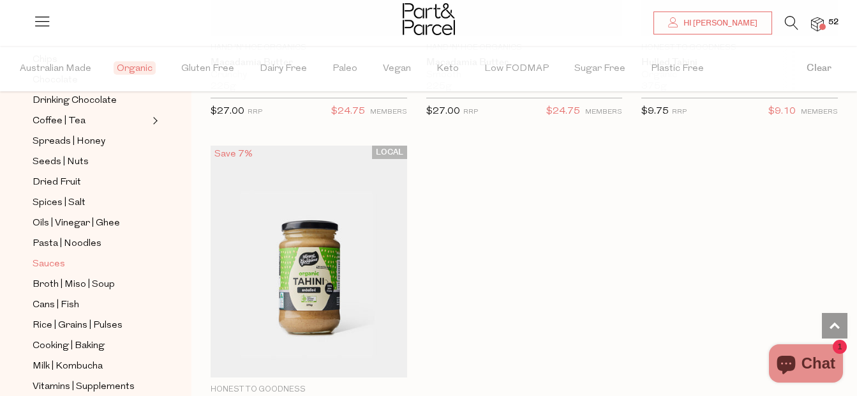
click at [41, 256] on span "Sauces" at bounding box center [49, 263] width 33 height 15
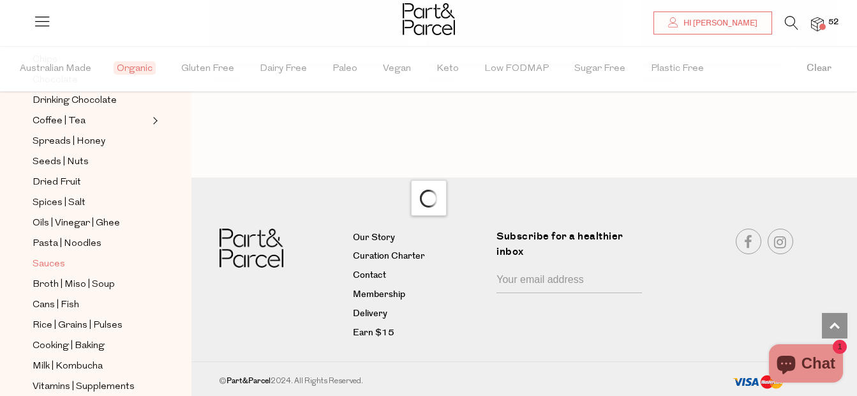
scroll to position [1696, 0]
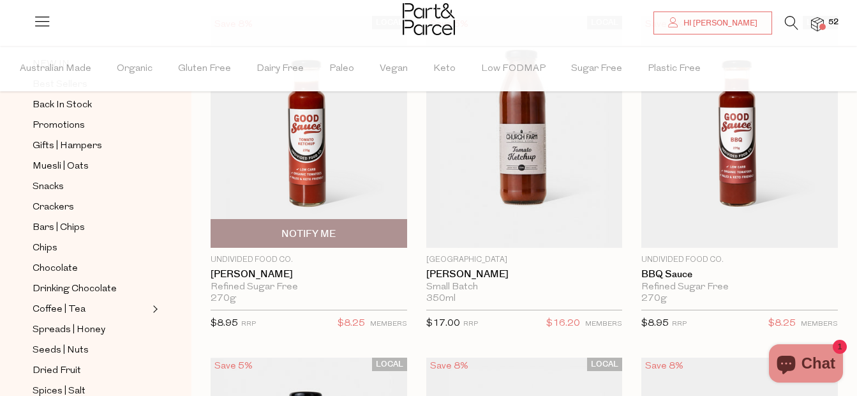
scroll to position [154, 0]
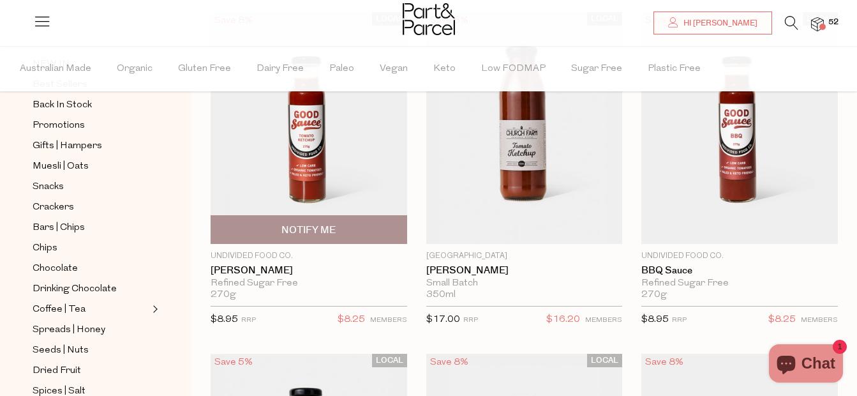
click at [339, 235] on span "Notify Me" at bounding box center [308, 229] width 189 height 27
type input "Notify when available"
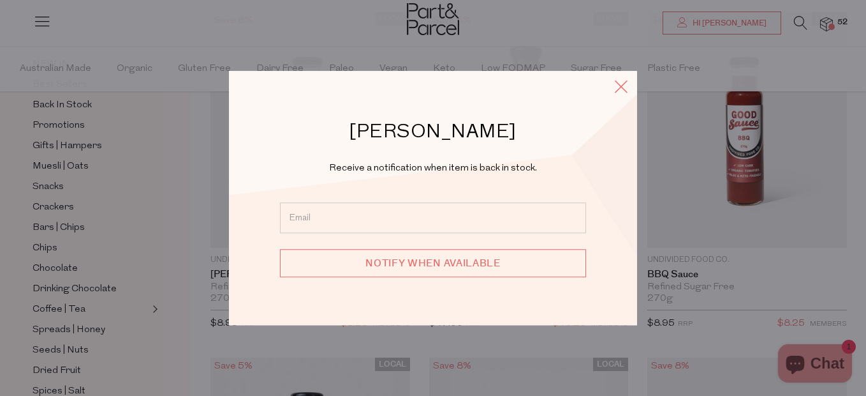
click at [620, 89] on icon at bounding box center [621, 86] width 19 height 19
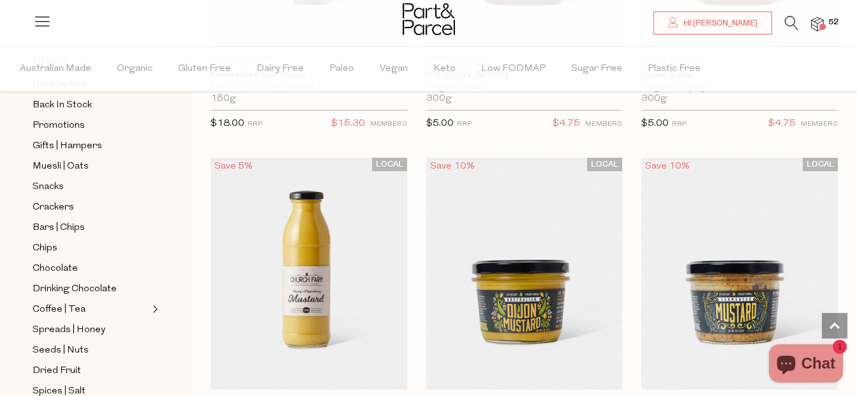
scroll to position [4474, 0]
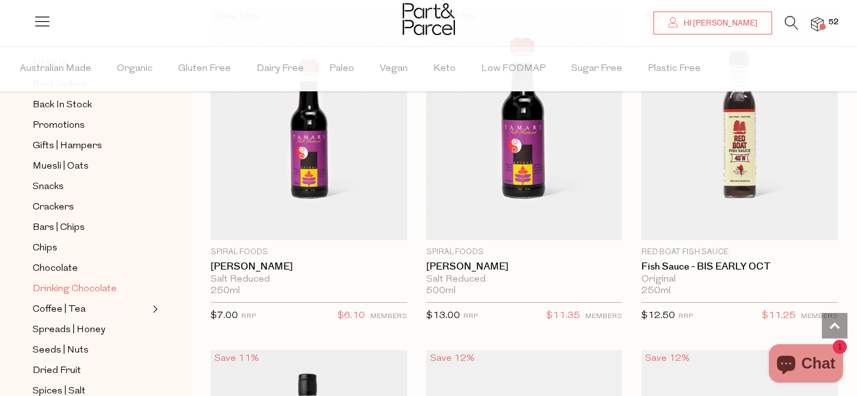
scroll to position [206, 0]
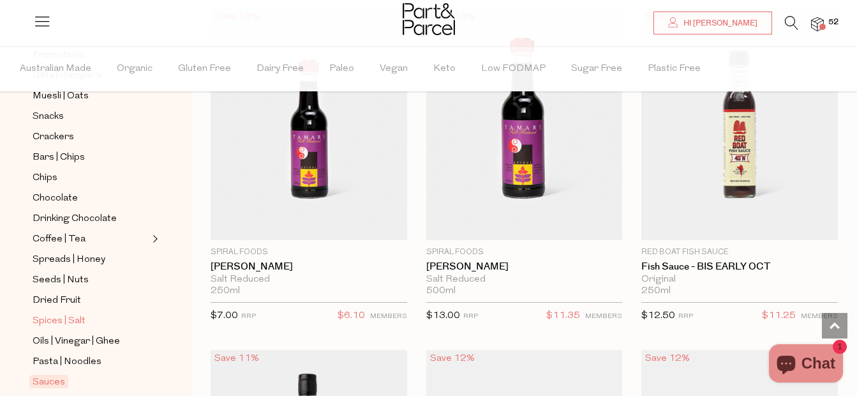
click at [78, 313] on span "Spices | Salt" at bounding box center [59, 320] width 53 height 15
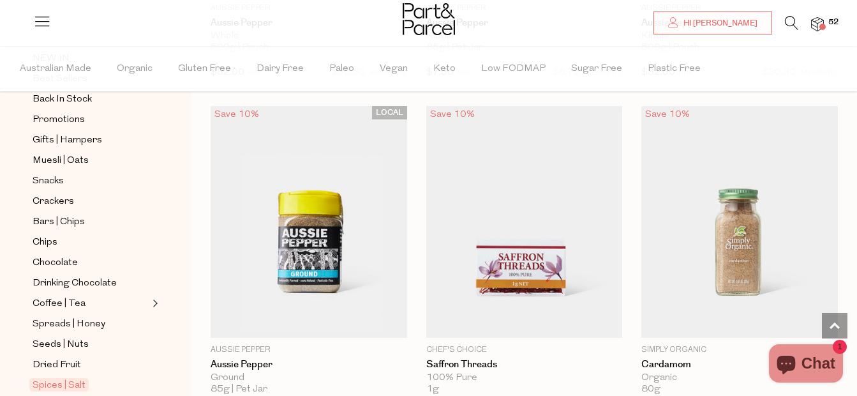
scroll to position [2128, 0]
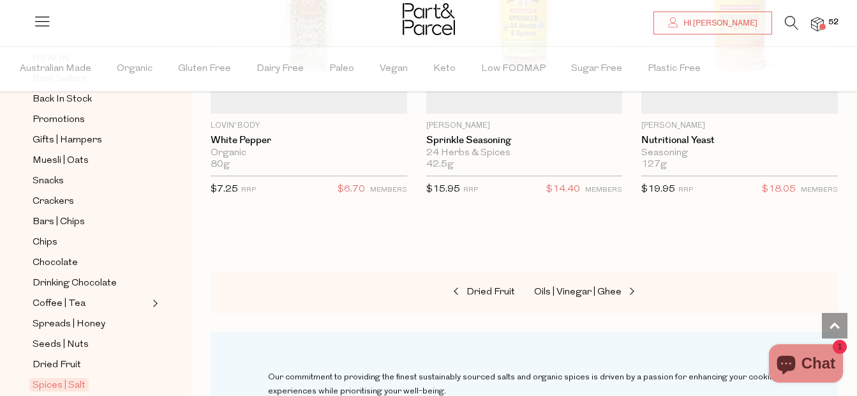
scroll to position [6445, 0]
click at [824, 18] on div at bounding box center [428, 20] width 857 height 41
click at [822, 26] on span at bounding box center [822, 27] width 6 height 6
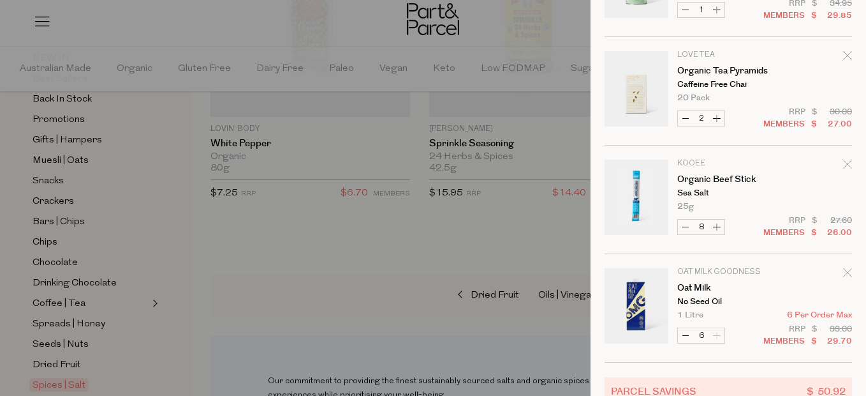
scroll to position [2992, 0]
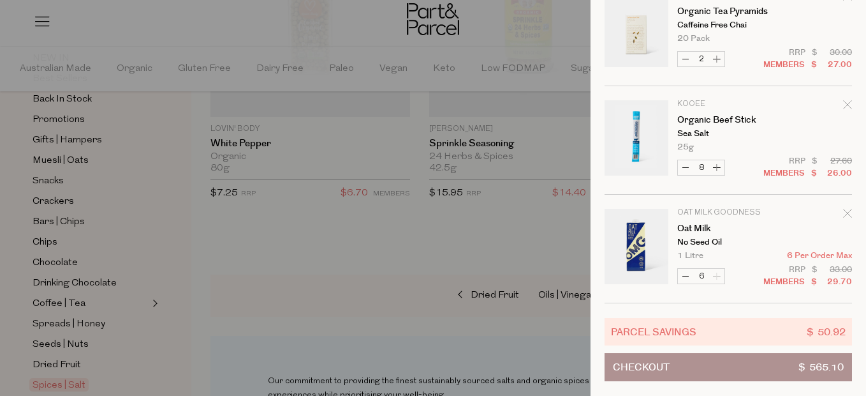
click at [774, 358] on button "Checkout $ 565.10" at bounding box center [729, 367] width 248 height 28
